Goal: Find specific page/section: Find specific page/section

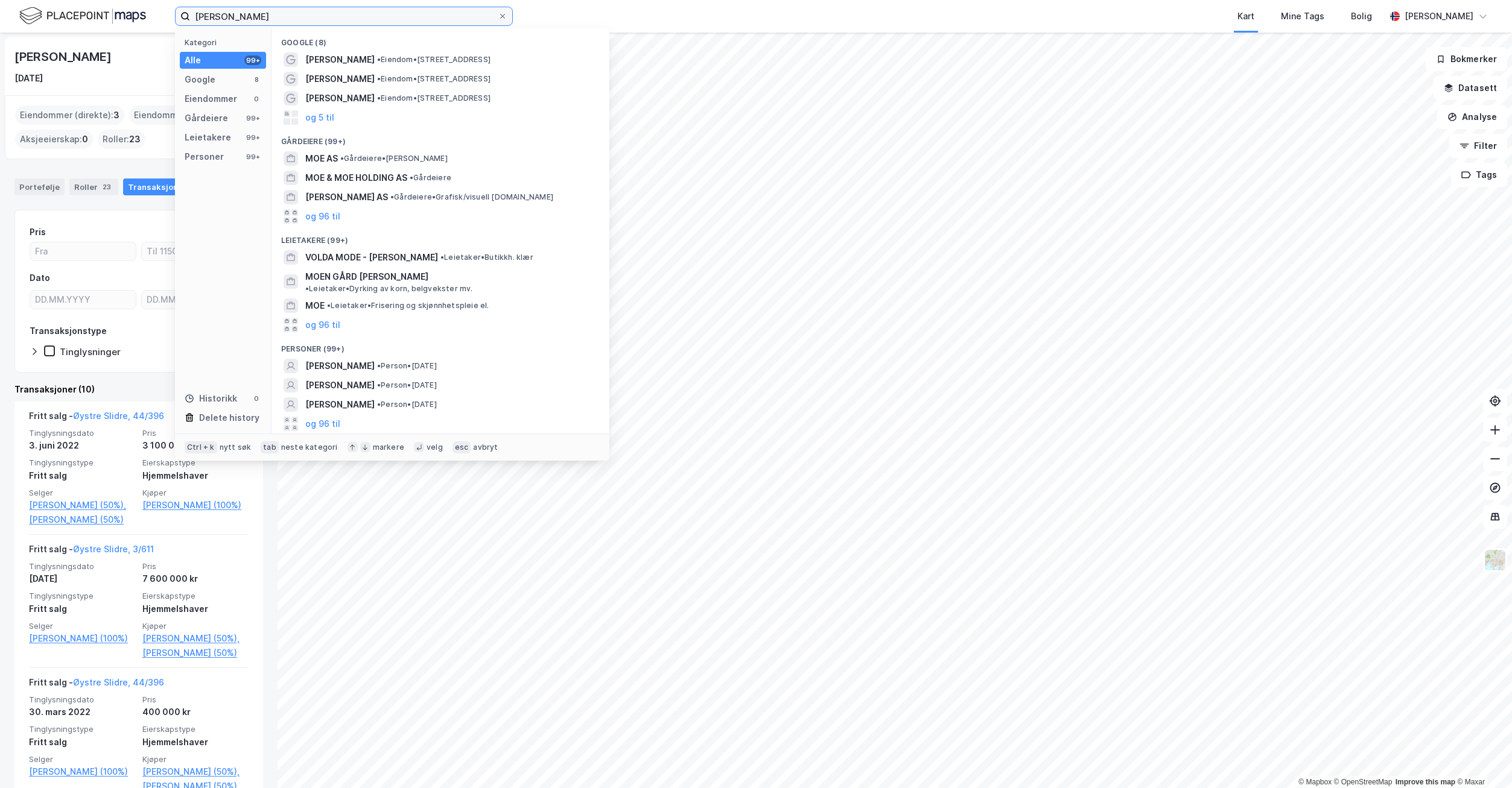
click at [297, 18] on input "[PERSON_NAME]" at bounding box center [343, 16] width 308 height 18
drag, startPoint x: 320, startPoint y: 16, endPoint x: 176, endPoint y: 18, distance: 144.0
click at [176, 18] on label "[PERSON_NAME]" at bounding box center [343, 16] width 338 height 20
paste input "[PERSON_NAME]"
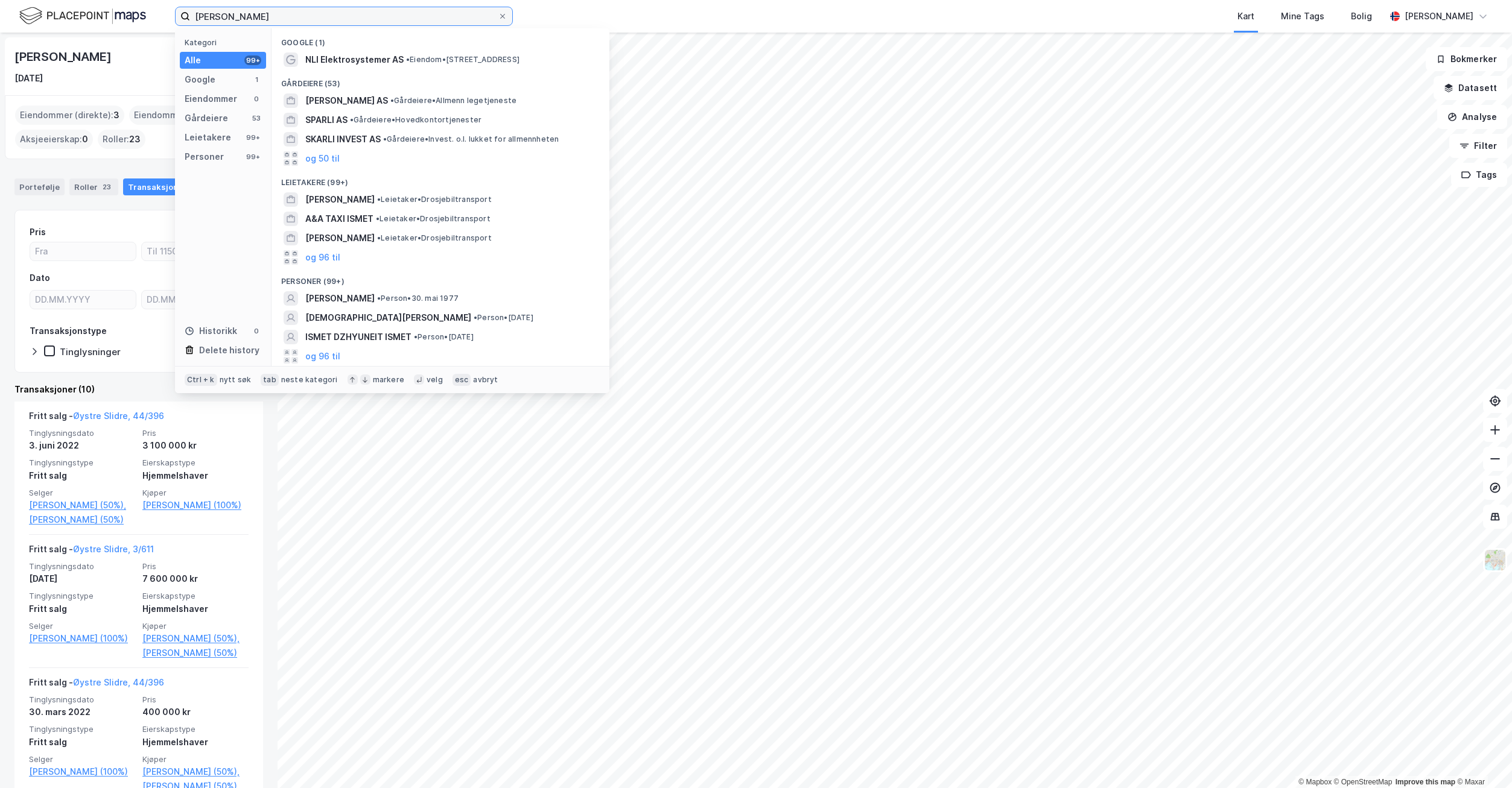
type input "[PERSON_NAME]"
click at [315, 297] on span "[PERSON_NAME]" at bounding box center [340, 299] width 69 height 14
